Goal: Communication & Community: Answer question/provide support

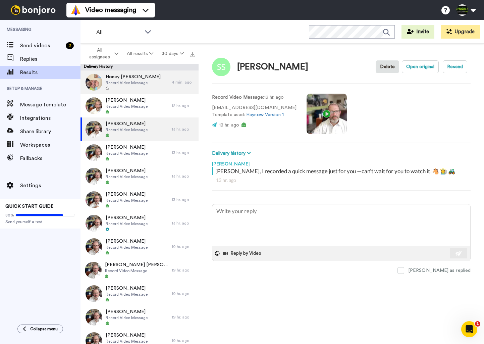
click at [153, 83] on div "Honey Velez Record Video Message" at bounding box center [125, 81] width 91 height 23
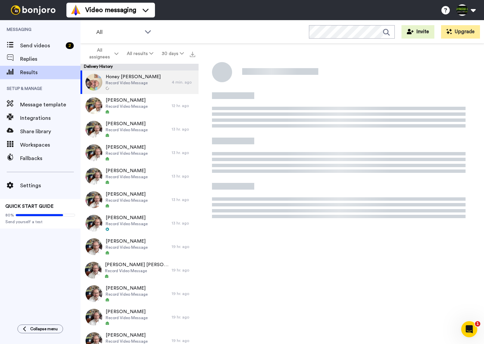
scroll to position [1, 0]
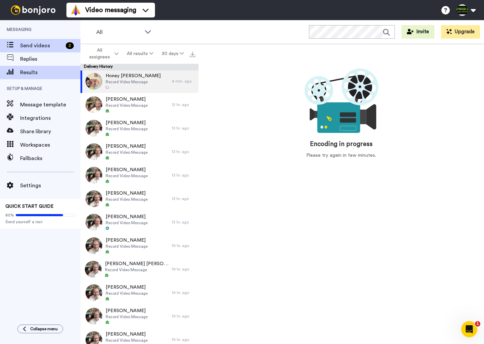
click at [36, 43] on span "Send videos" at bounding box center [41, 46] width 43 height 8
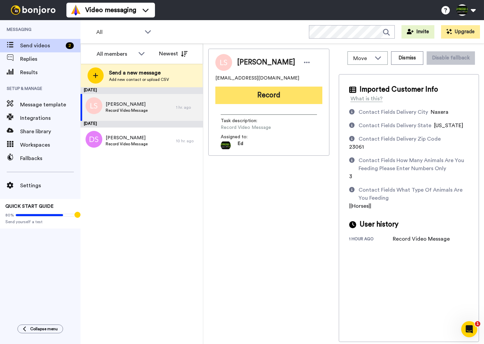
click at [262, 97] on button "Record" at bounding box center [268, 95] width 107 height 17
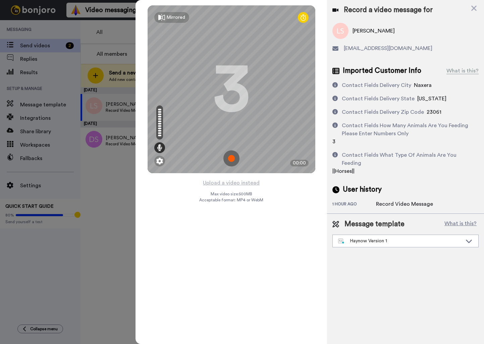
click at [235, 159] on img at bounding box center [231, 158] width 16 height 16
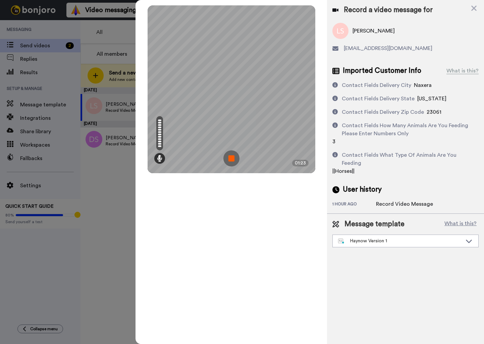
click at [232, 160] on img at bounding box center [231, 158] width 16 height 16
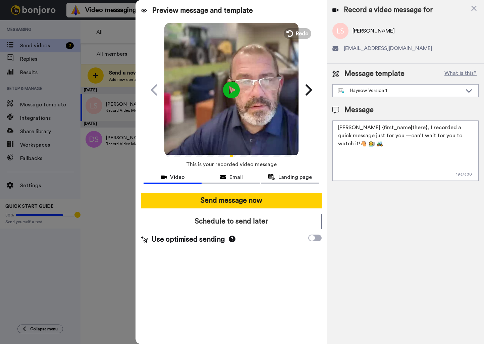
click at [459, 138] on textarea "Hay {first_name|there}, I recorded a quick message just for you —can’t wait for…" at bounding box center [405, 150] width 146 height 60
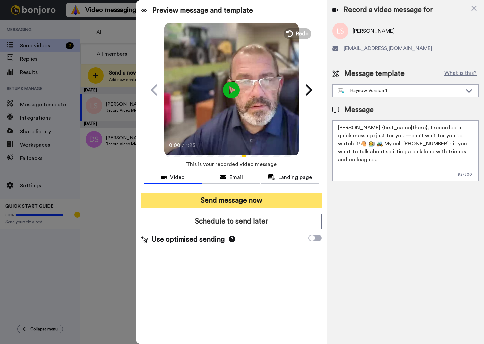
type textarea "Hay {first_name|there}, I recorded a quick message just for you —can’t wait for…"
click at [257, 199] on button "Send message now" at bounding box center [231, 200] width 181 height 15
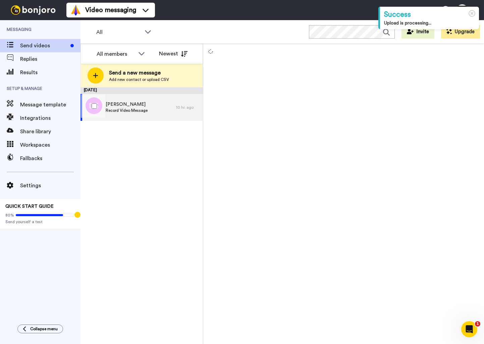
click at [151, 109] on div "Debbie Smith West Record Video Message" at bounding box center [128, 107] width 96 height 27
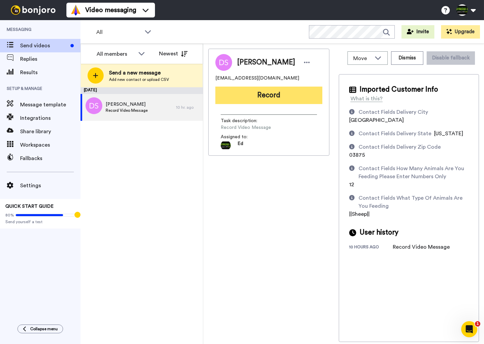
click at [287, 102] on button "Record" at bounding box center [268, 95] width 107 height 17
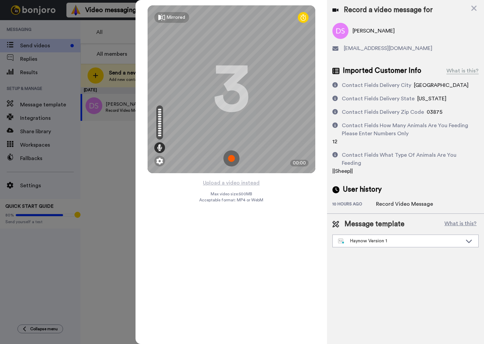
click at [229, 157] on img at bounding box center [231, 158] width 16 height 16
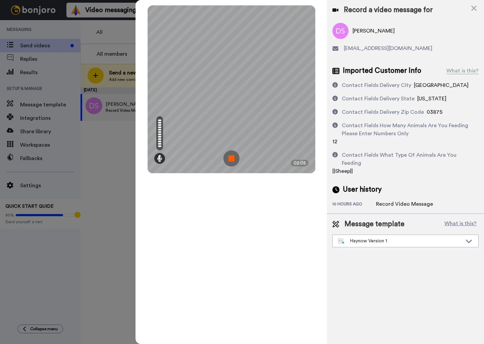
click at [233, 160] on img at bounding box center [231, 158] width 16 height 16
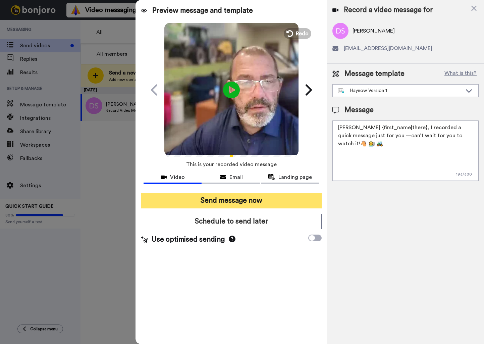
click at [282, 200] on button "Send message now" at bounding box center [231, 200] width 181 height 15
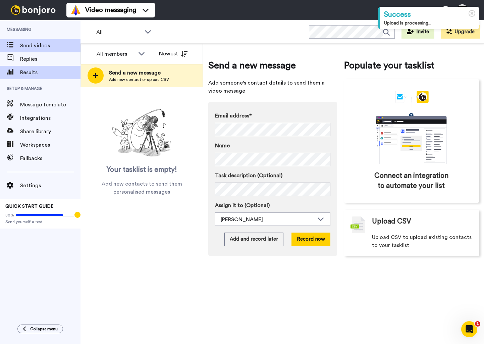
click at [38, 70] on span "Results" at bounding box center [50, 72] width 60 height 8
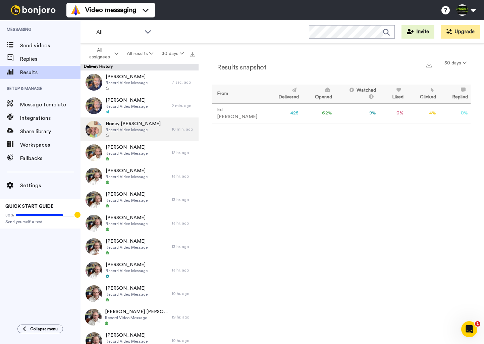
click at [162, 126] on div "Honey Velez Record Video Message" at bounding box center [125, 128] width 91 height 23
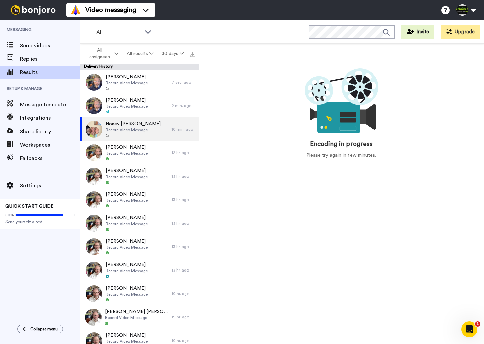
click at [129, 127] on span "Honey Velez" at bounding box center [133, 123] width 55 height 7
click at [137, 125] on span "Honey Velez" at bounding box center [133, 123] width 55 height 7
click at [475, 12] on button at bounding box center [465, 10] width 25 height 15
click at [441, 161] on div "Encoding in progress Please try again in few minutes." at bounding box center [341, 111] width 259 height 109
click at [472, 320] on div "Open Intercom Messenger" at bounding box center [468, 328] width 16 height 16
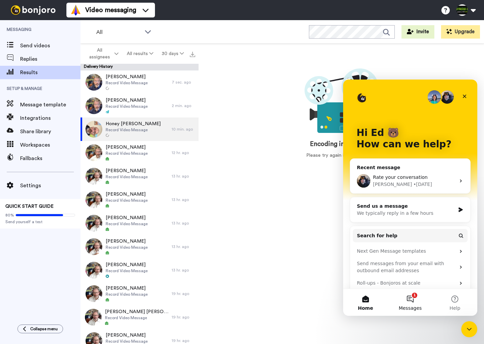
click at [414, 302] on button "1 Messages" at bounding box center [410, 302] width 45 height 27
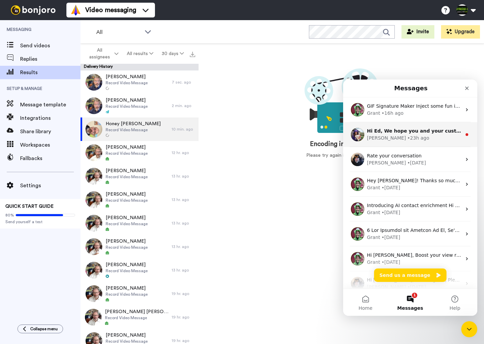
click at [417, 140] on div "Amy • 23h ago" at bounding box center [414, 137] width 95 height 7
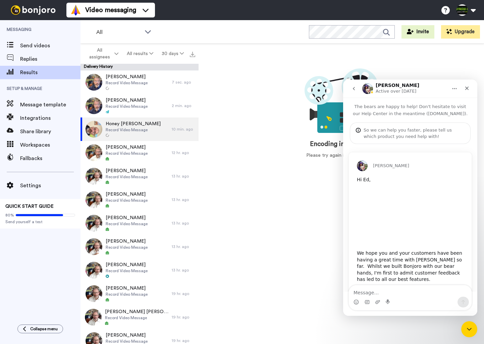
scroll to position [54, 0]
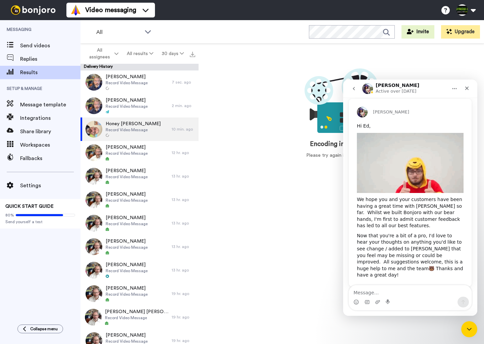
click at [409, 292] on textarea "Message…" at bounding box center [410, 290] width 123 height 11
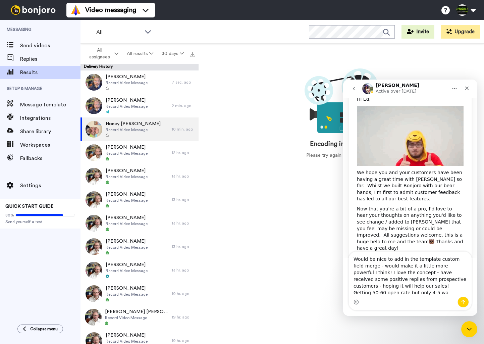
scroll to position [87, 0]
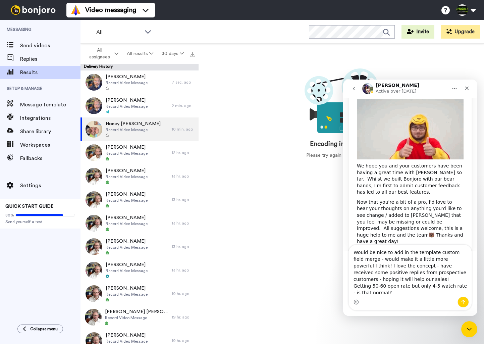
type textarea "Would be nice to add in the template custom field merge - would make it a littl…"
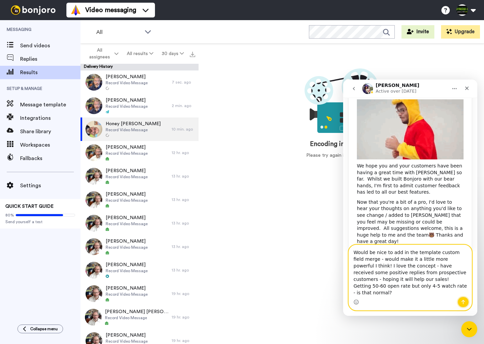
click at [462, 301] on icon "Send a message…" at bounding box center [463, 302] width 4 height 4
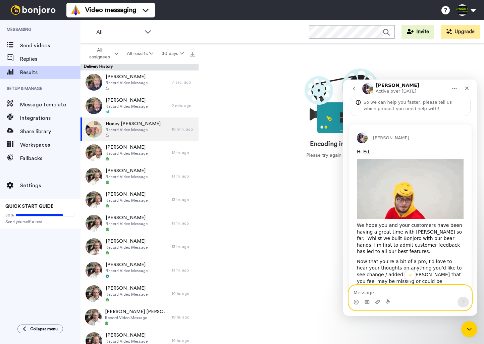
scroll to position [26, 0]
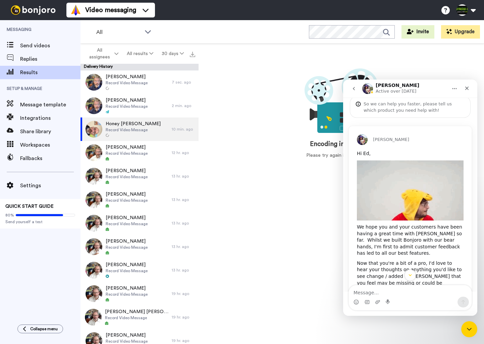
click at [353, 87] on icon "go back" at bounding box center [353, 88] width 5 height 5
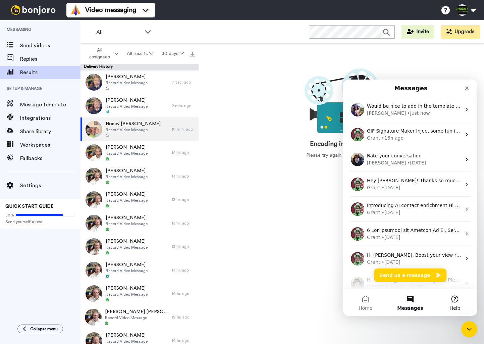
click at [455, 296] on button "Help" at bounding box center [455, 302] width 45 height 27
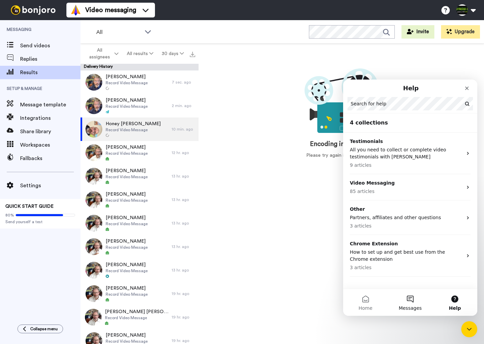
click at [403, 304] on button "Messages" at bounding box center [410, 302] width 45 height 27
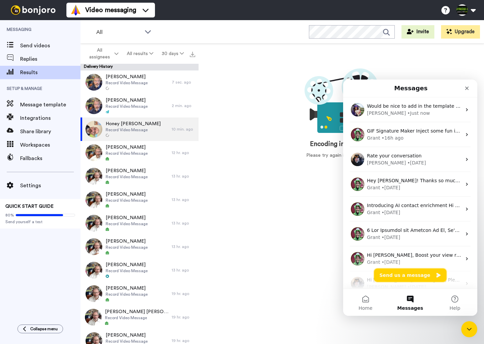
click at [430, 270] on button "Send us a message" at bounding box center [410, 274] width 72 height 13
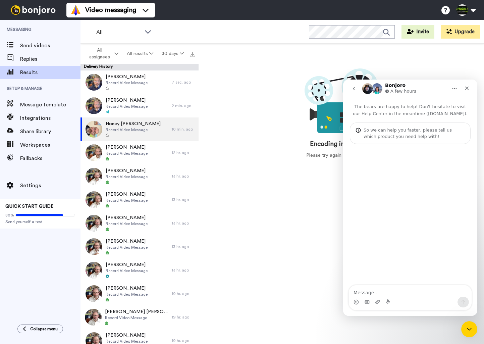
click at [412, 290] on textarea "Message…" at bounding box center [410, 290] width 123 height 11
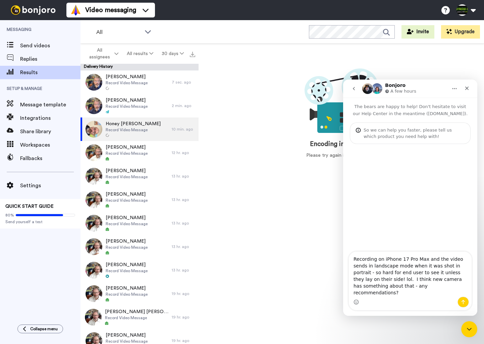
type textarea "Recording on iPhone 17 Pro Max and the video sends in landscape mode when it wa…"
click at [460, 303] on button "Send a message…" at bounding box center [462, 301] width 11 height 11
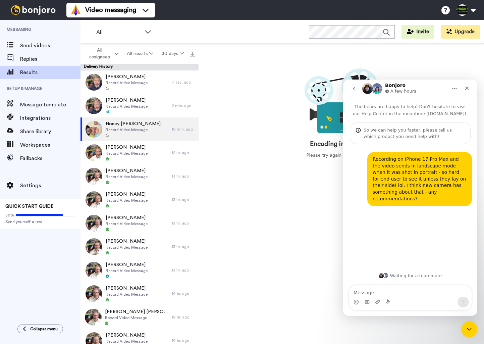
click at [357, 85] on button "go back" at bounding box center [353, 88] width 13 height 13
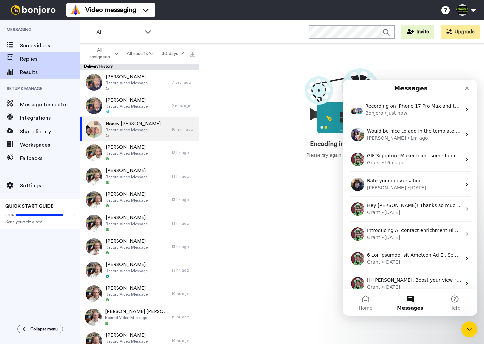
click at [30, 60] on span "Replies" at bounding box center [50, 59] width 60 height 8
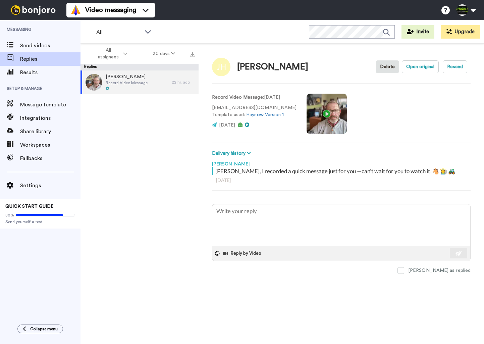
type textarea "x"
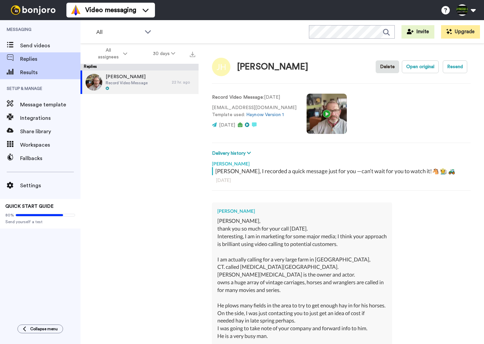
click at [37, 74] on span "Results" at bounding box center [50, 72] width 60 height 8
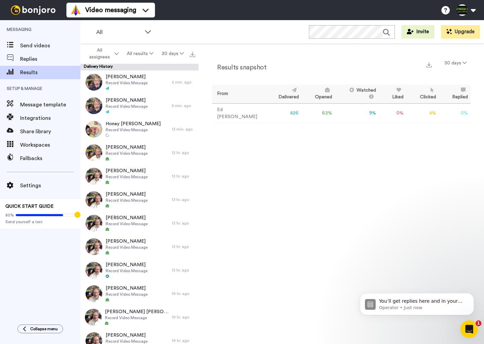
click at [474, 329] on div "Open Intercom Messenger" at bounding box center [468, 328] width 22 height 22
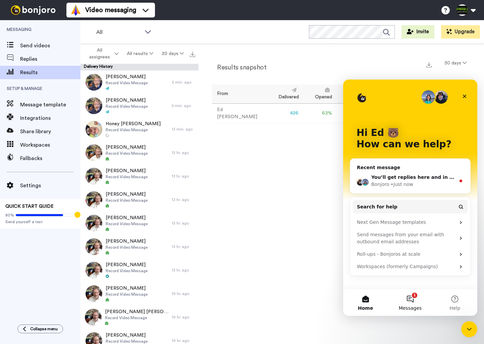
click at [408, 299] on button "1 Messages" at bounding box center [410, 302] width 45 height 27
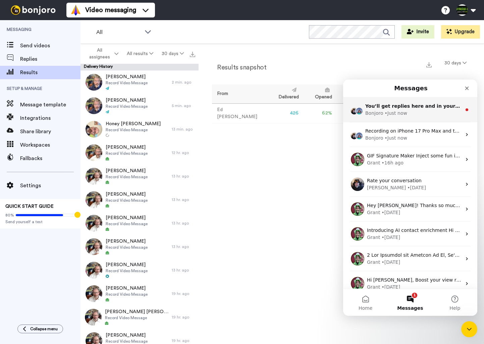
click at [403, 115] on div "• Just now" at bounding box center [396, 113] width 22 height 7
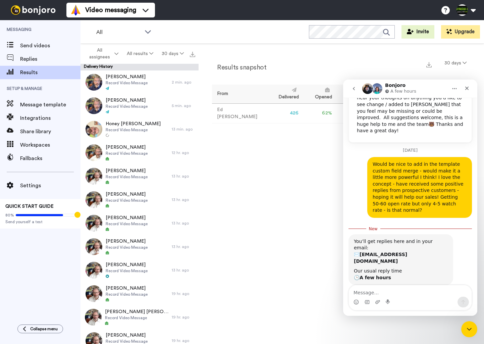
scroll to position [200, 0]
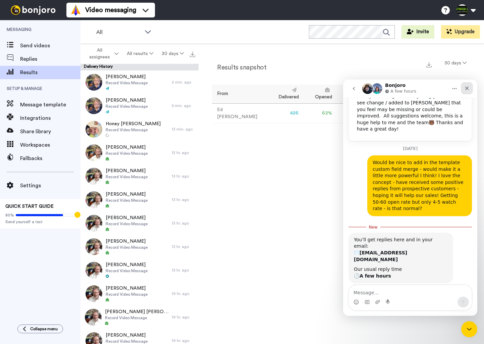
click at [465, 88] on icon "Close" at bounding box center [466, 88] width 5 height 5
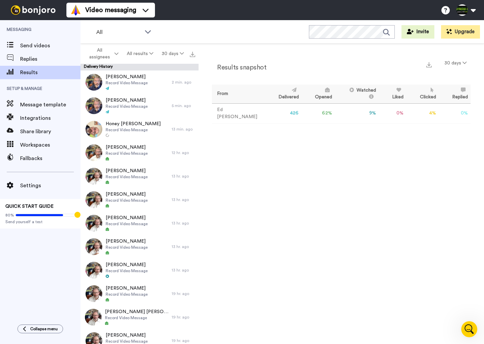
scroll to position [0, 0]
